Goal: Communication & Community: Answer question/provide support

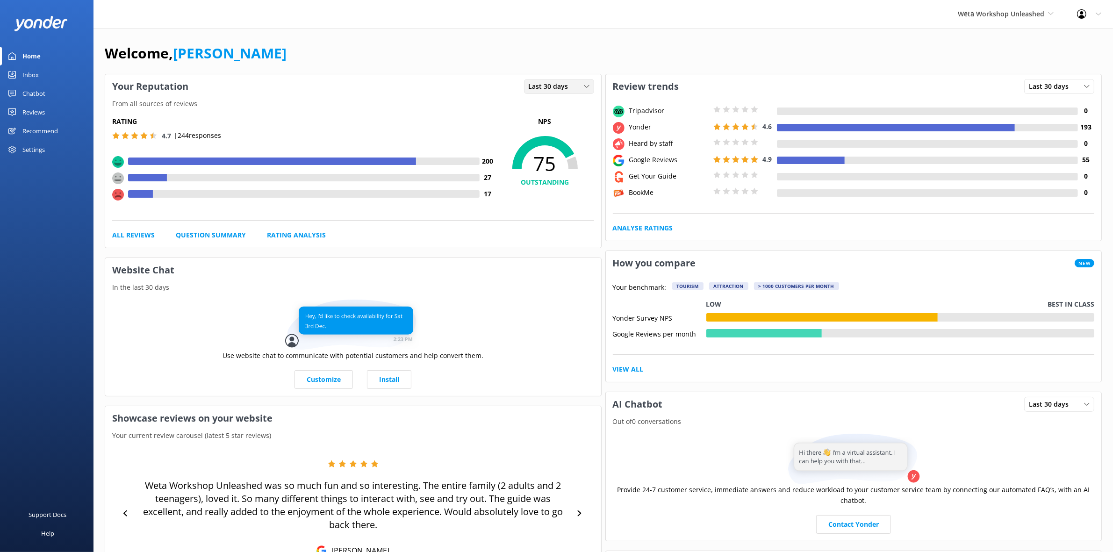
click at [538, 84] on span "Last 30 days" at bounding box center [551, 86] width 45 height 10
click at [546, 101] on link "Last 7 days" at bounding box center [565, 105] width 83 height 19
click at [547, 84] on span "Last 7 days" at bounding box center [550, 86] width 42 height 10
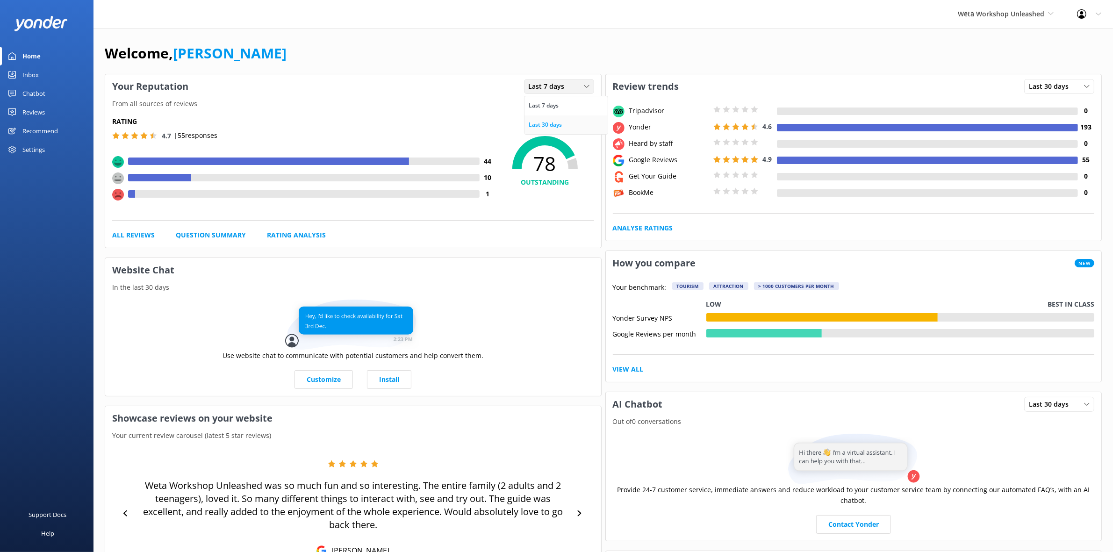
click at [563, 123] on link "Last 30 days" at bounding box center [565, 124] width 83 height 19
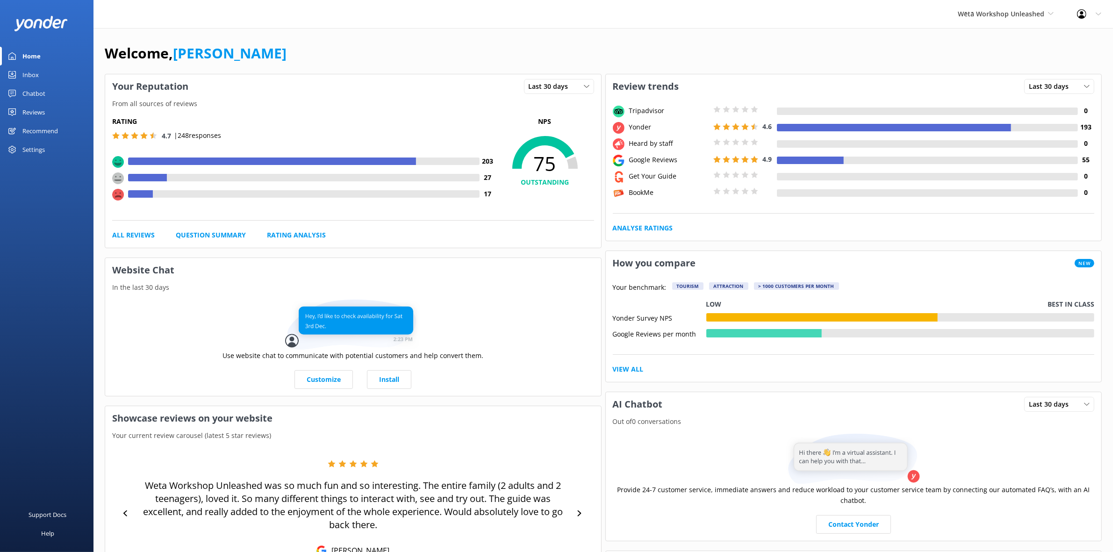
click at [40, 109] on div "Reviews" at bounding box center [33, 112] width 22 height 19
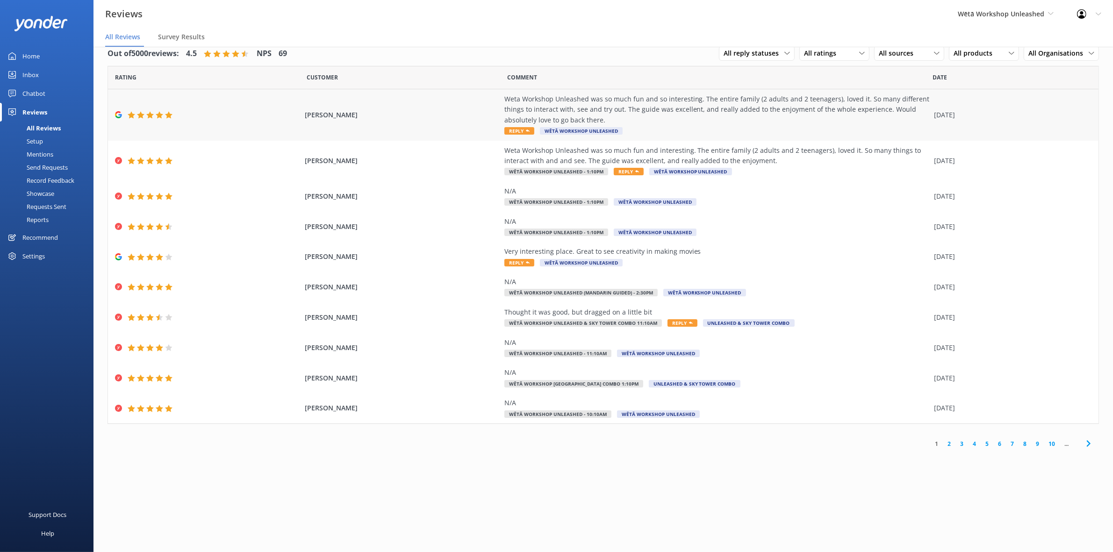
scroll to position [19, 0]
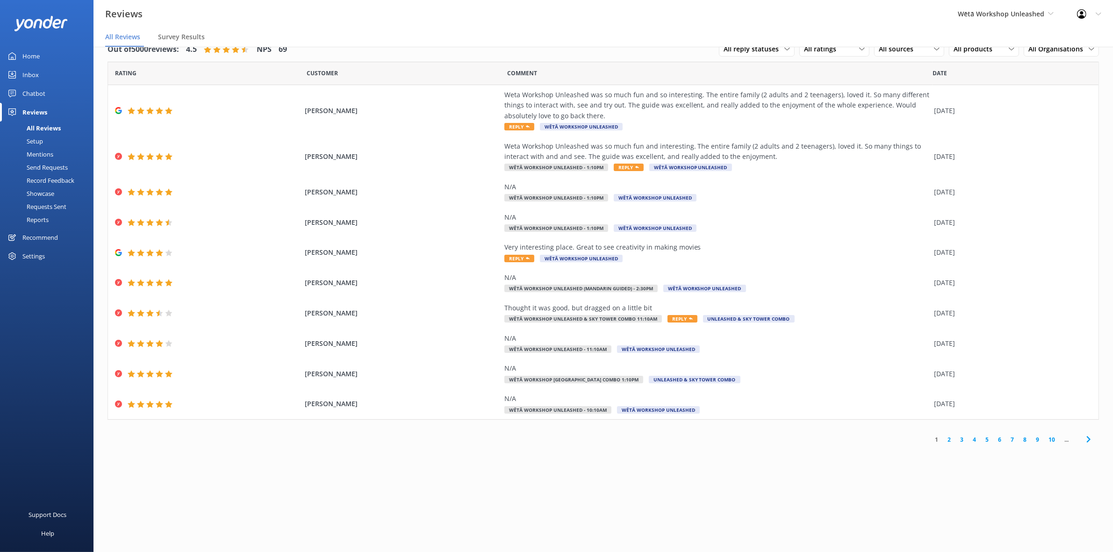
click at [950, 438] on link "2" at bounding box center [949, 439] width 13 height 9
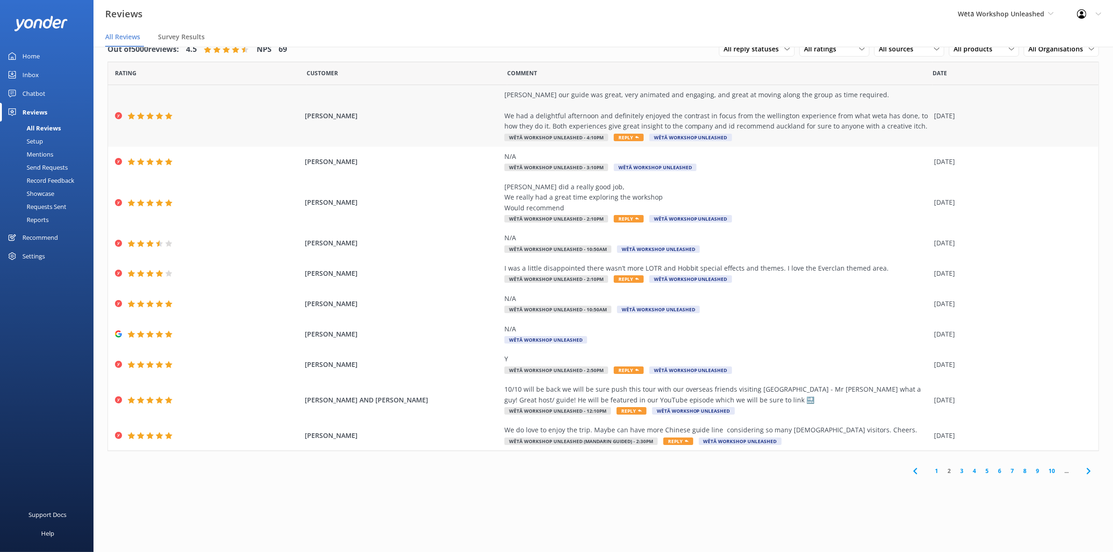
click at [760, 110] on div "[PERSON_NAME] our guide was great, very animated and engaging, and great at mov…" at bounding box center [716, 111] width 425 height 42
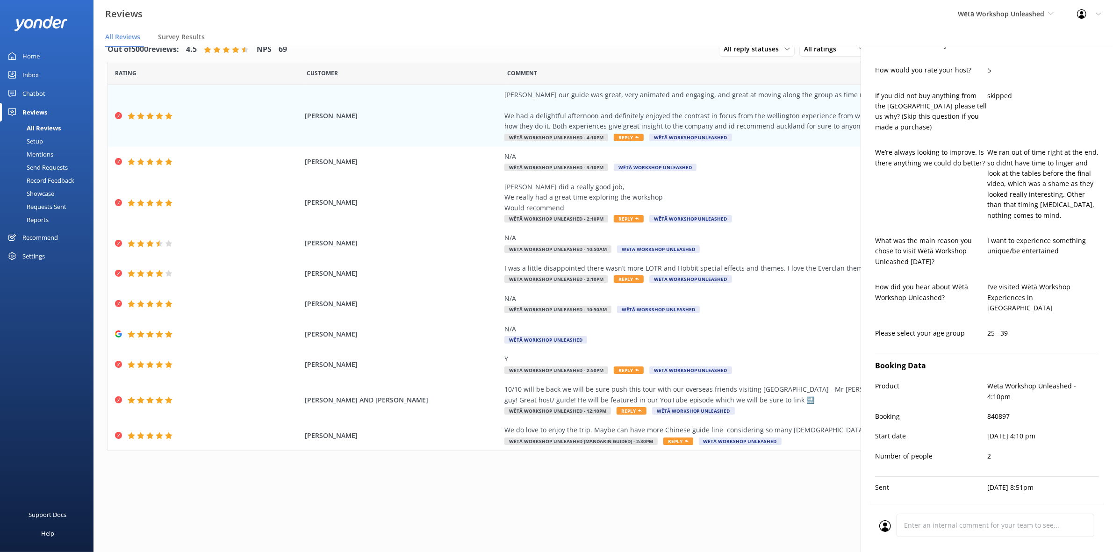
scroll to position [384, 0]
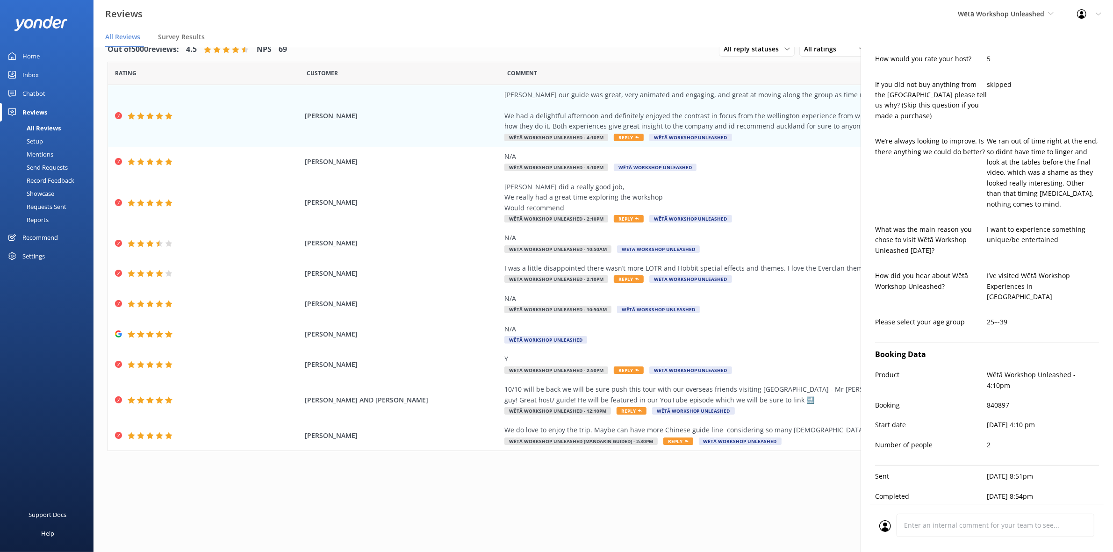
type textarea "Kia [PERSON_NAME], Thank you so much for your kind words! We're thrilled to hea…"
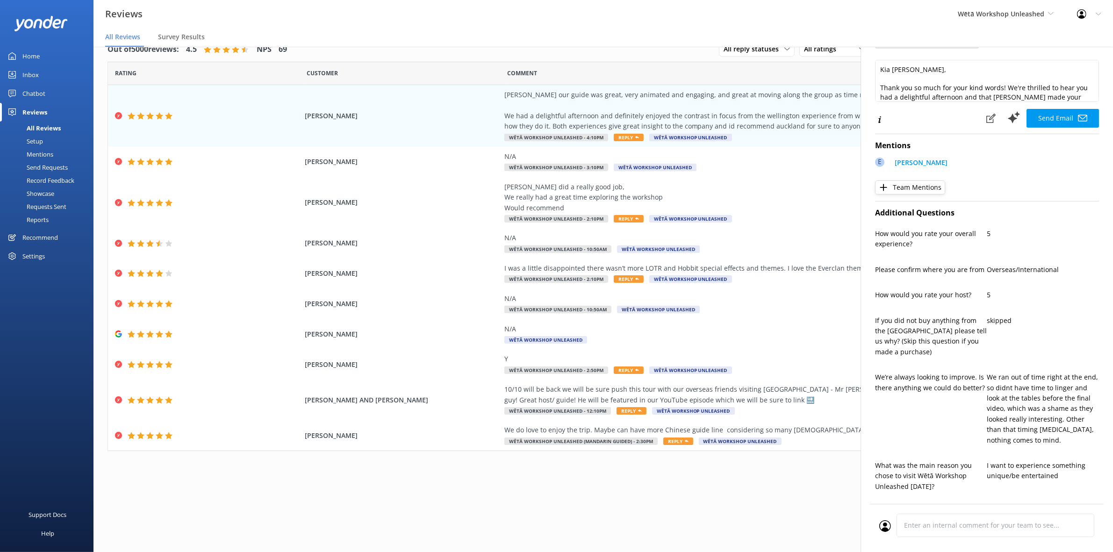
scroll to position [0, 0]
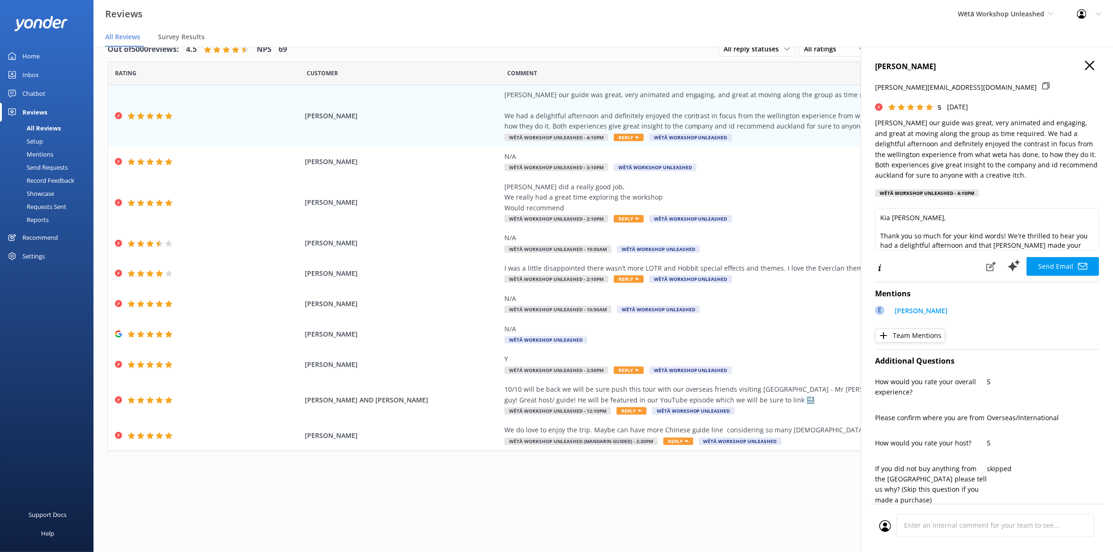
click at [1085, 66] on icon "button" at bounding box center [1089, 65] width 9 height 9
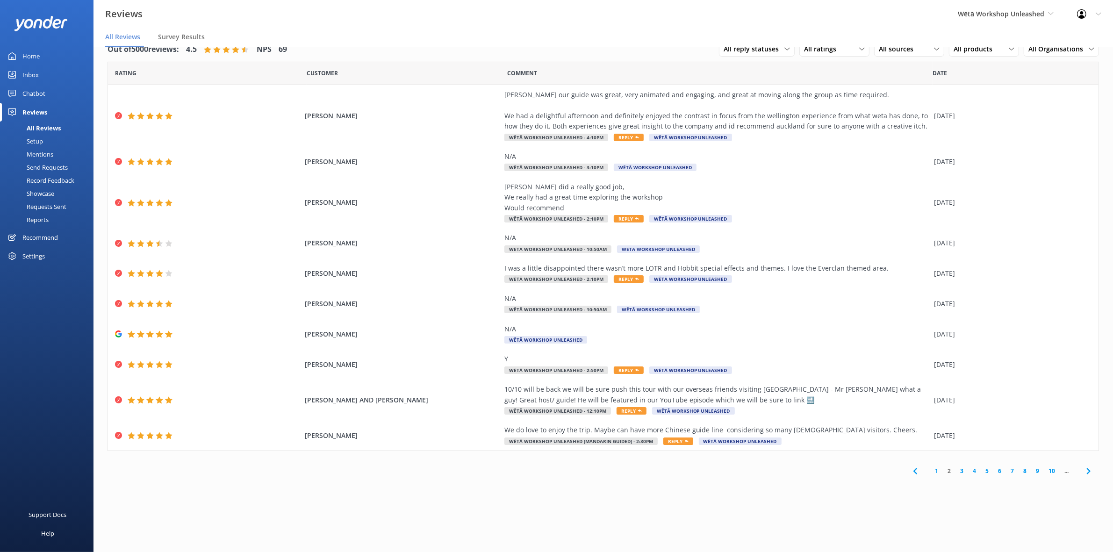
click at [961, 468] on link "3" at bounding box center [961, 471] width 13 height 9
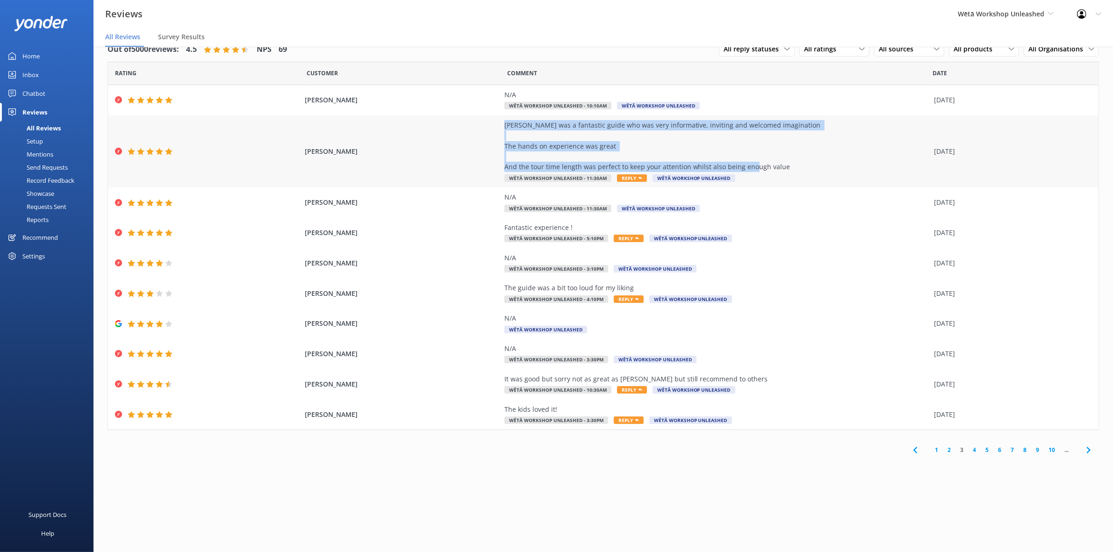
drag, startPoint x: 489, startPoint y: 125, endPoint x: 804, endPoint y: 165, distance: 318.1
click at [804, 165] on div "[PERSON_NAME] was a fantastic guide who was very informative, inviting and welc…" at bounding box center [603, 151] width 991 height 72
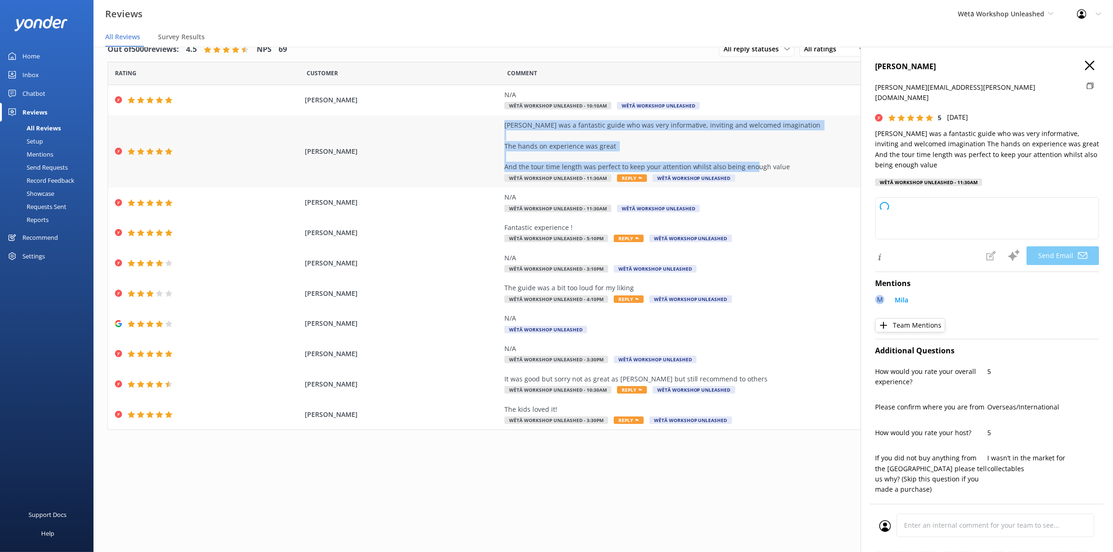
copy div "[PERSON_NAME] was a fantastic guide who was very informative, inviting and welc…"
type textarea "Kia [PERSON_NAME], Thank you so much for your awesome feedback! We're thrilled …"
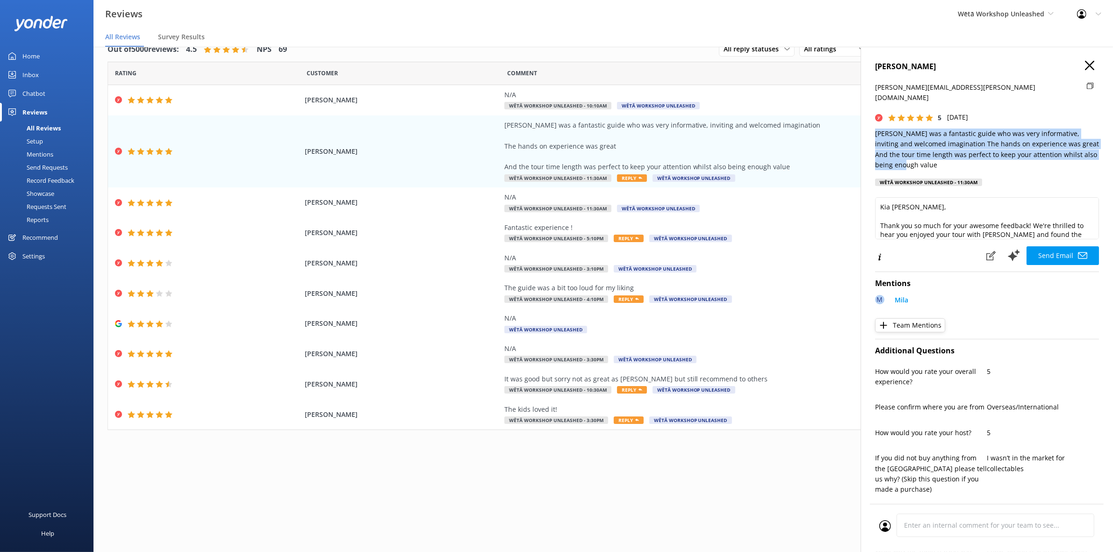
drag, startPoint x: 922, startPoint y: 155, endPoint x: 863, endPoint y: 125, distance: 66.1
click at [863, 125] on div "[PERSON_NAME] [PERSON_NAME][EMAIL_ADDRESS][PERSON_NAME][DOMAIN_NAME] 5 [DATE] M…" at bounding box center [987, 323] width 252 height 552
copy p "[PERSON_NAME] was a fantastic guide who was very informative, inviting and welc…"
drag, startPoint x: 1083, startPoint y: 68, endPoint x: 1057, endPoint y: 13, distance: 61.1
click at [1085, 68] on use "button" at bounding box center [1089, 65] width 9 height 9
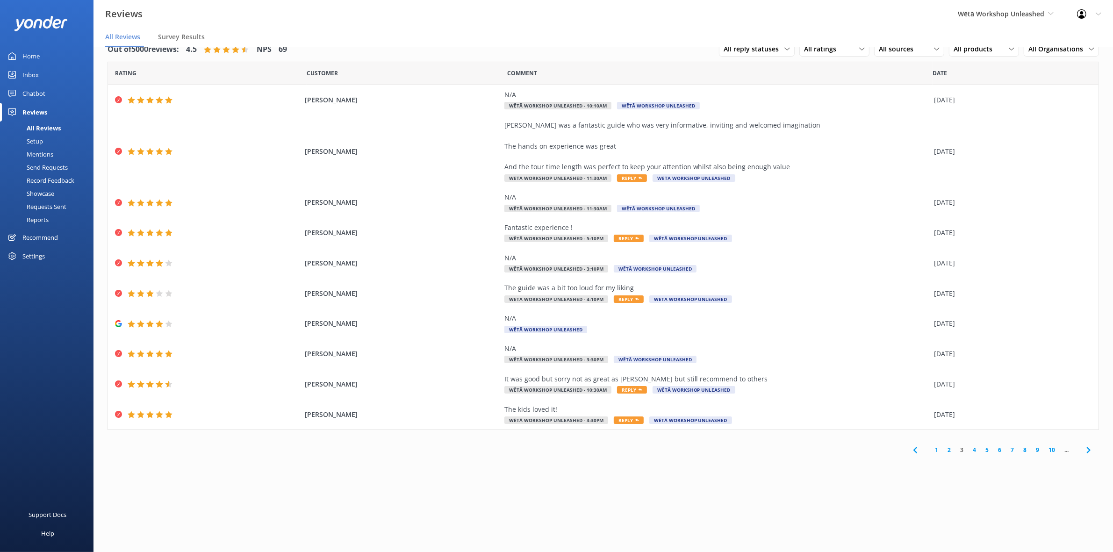
click at [950, 447] on link "2" at bounding box center [949, 449] width 13 height 9
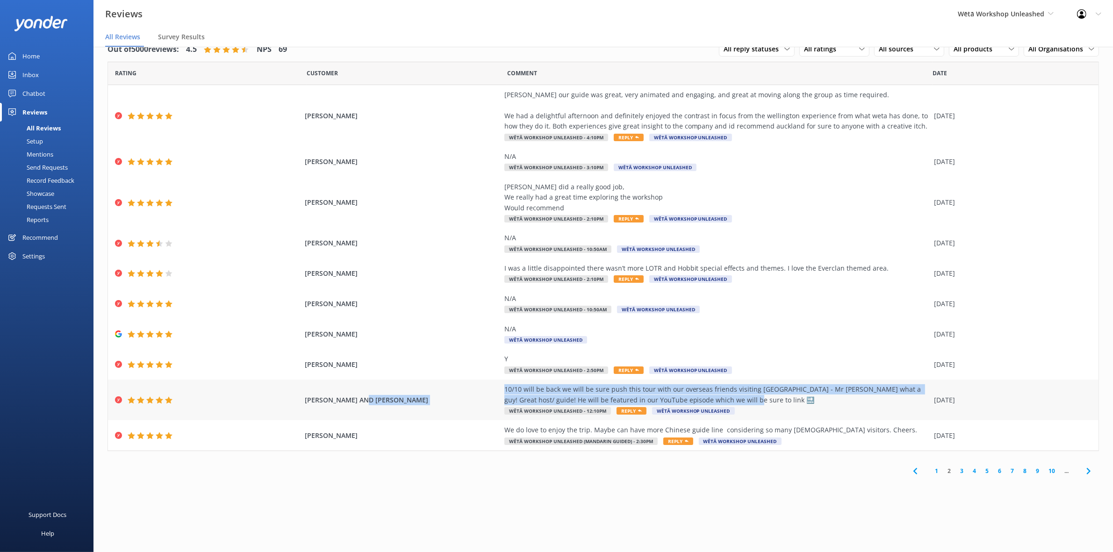
drag, startPoint x: 749, startPoint y: 402, endPoint x: 495, endPoint y: 393, distance: 254.9
click at [495, 393] on div "[PERSON_NAME] AND [PERSON_NAME] 10/10 will be back we will be sure push this to…" at bounding box center [603, 400] width 991 height 41
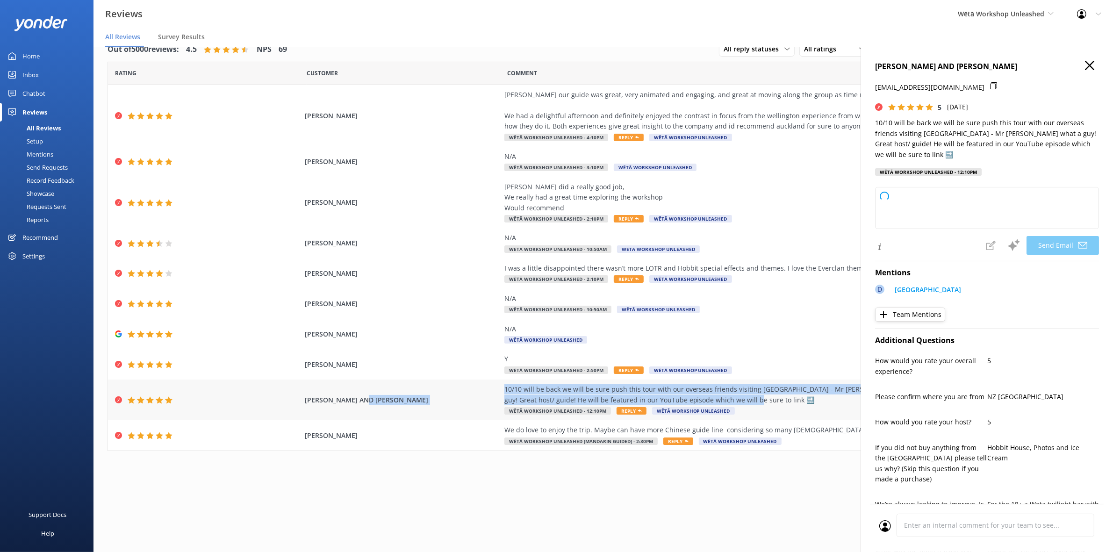
type textarea "Kia ora [PERSON_NAME], Thank you so much for your awesome feedback! We're thril…"
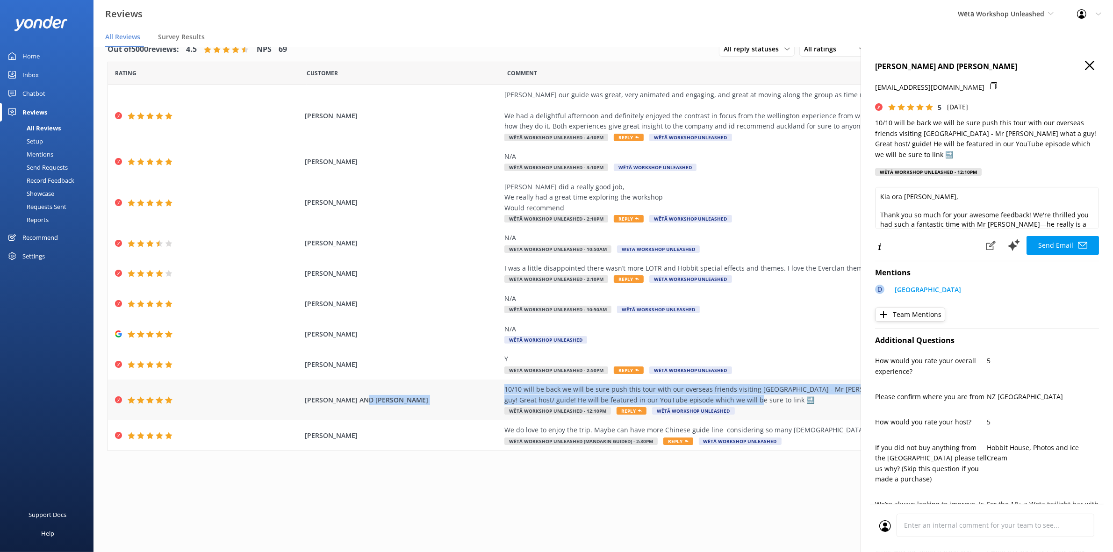
click at [658, 394] on div "10/10 will be back we will be sure push this tour with our overseas friends vis…" at bounding box center [716, 394] width 425 height 21
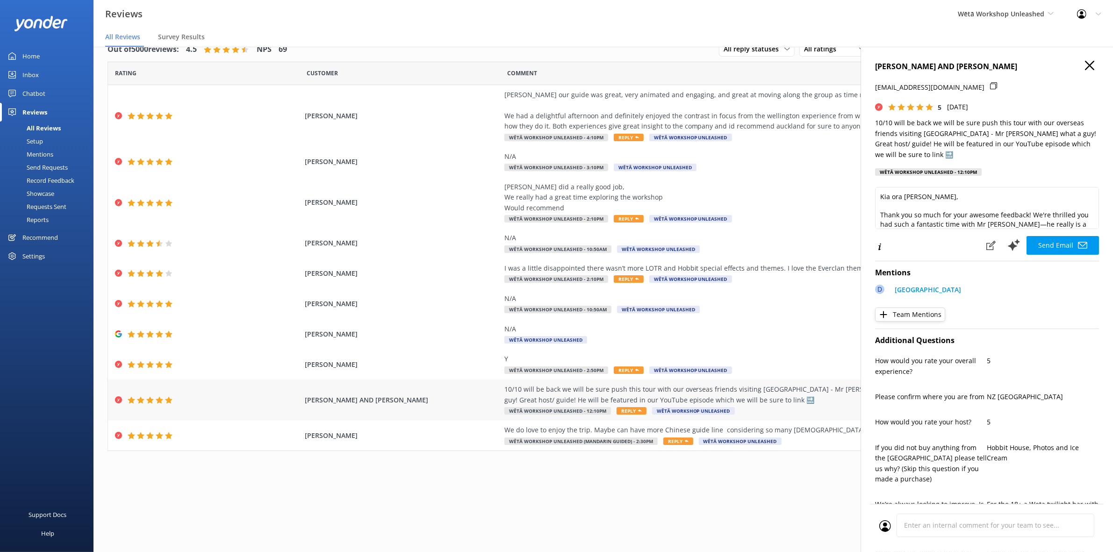
click at [826, 400] on div "10/10 will be back we will be sure push this tour with our overseas friends vis…" at bounding box center [716, 394] width 425 height 21
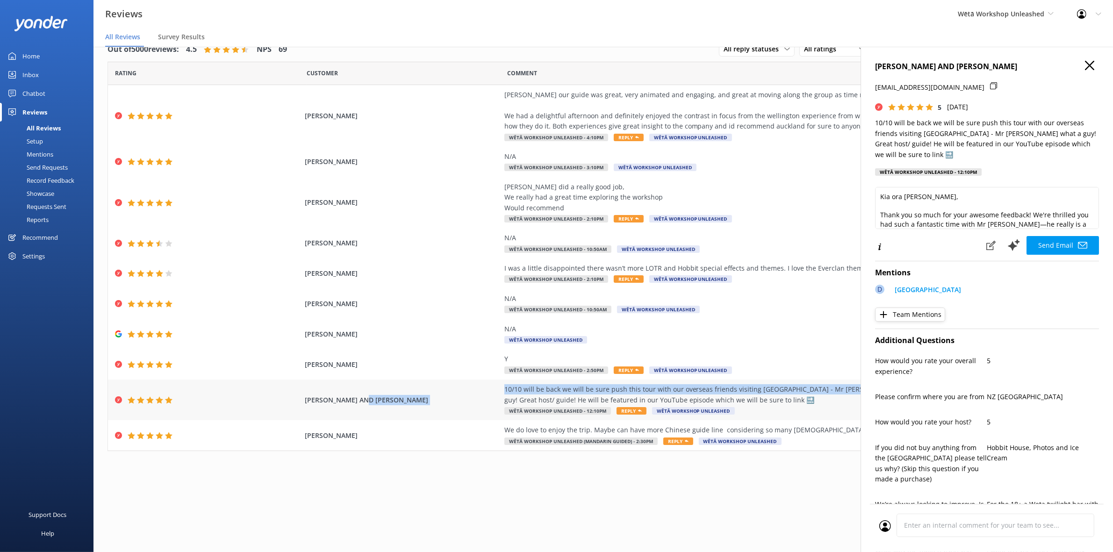
drag, startPoint x: 853, startPoint y: 388, endPoint x: 492, endPoint y: 385, distance: 361.4
click at [492, 385] on div "[PERSON_NAME] AND [PERSON_NAME] 10/10 will be back we will be sure push this to…" at bounding box center [603, 400] width 991 height 41
copy div "10/10 will be back we will be sure push this tour with our overseas friends vis…"
click at [1085, 65] on icon "button" at bounding box center [1089, 65] width 9 height 9
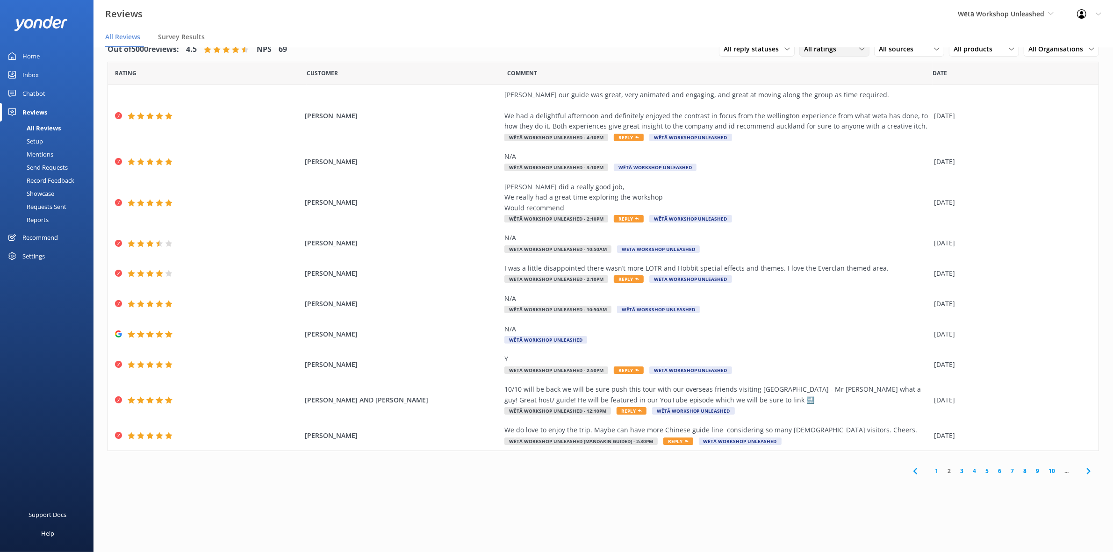
click at [848, 50] on div "All ratings" at bounding box center [834, 49] width 65 height 10
click at [836, 120] on link "Detractors" at bounding box center [841, 125] width 83 height 19
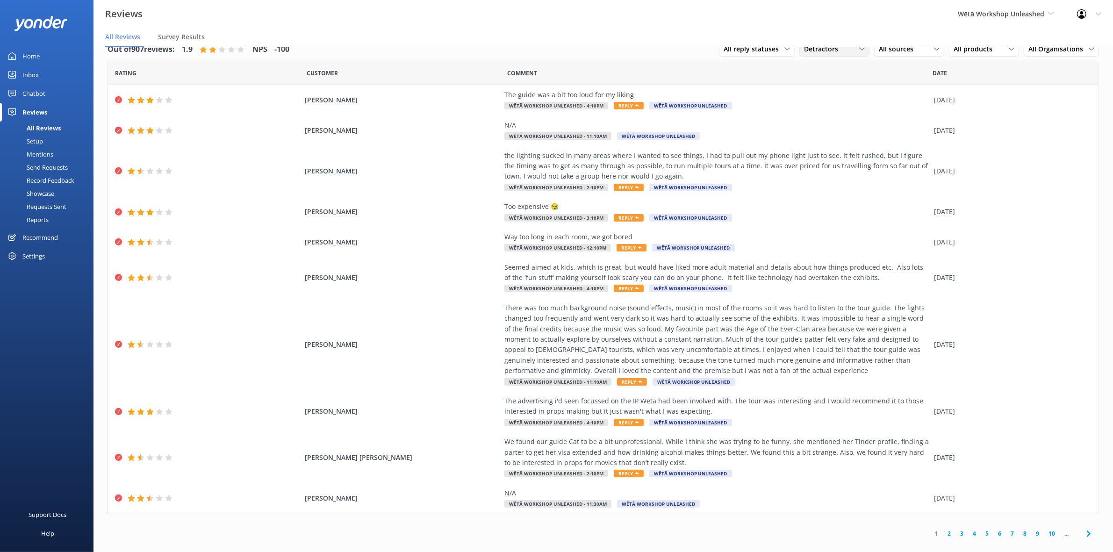
click at [816, 49] on span "Detractors" at bounding box center [824, 49] width 40 height 10
